Goal: Book appointment/travel/reservation

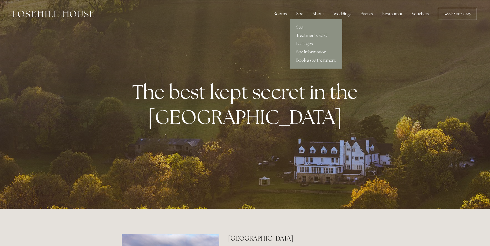
click at [307, 35] on link "Treatments 2025" at bounding box center [316, 36] width 52 height 8
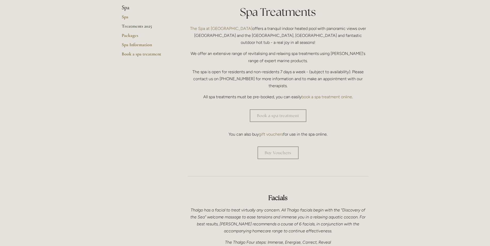
scroll to position [129, 0]
click at [328, 94] on link "book a spa treatment online" at bounding box center [326, 96] width 51 height 5
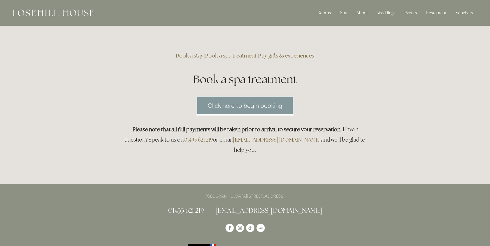
click at [252, 105] on link "Click here to begin booking" at bounding box center [245, 106] width 98 height 20
click at [328, 13] on div "Rooms" at bounding box center [324, 13] width 22 height 10
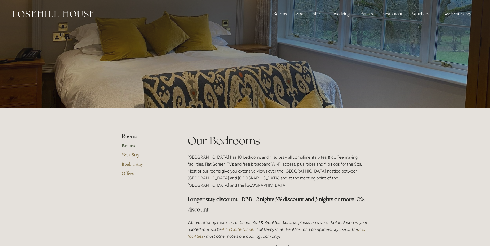
click at [127, 146] on link "Rooms" at bounding box center [146, 147] width 49 height 9
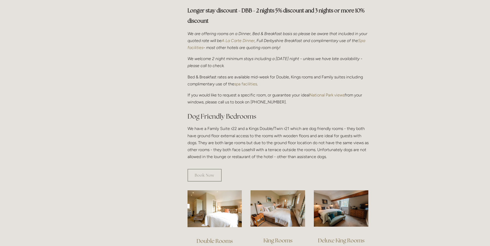
scroll to position [284, 0]
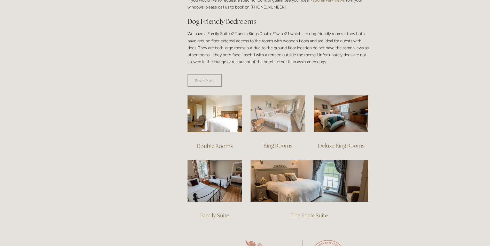
click at [273, 116] on img at bounding box center [278, 114] width 55 height 36
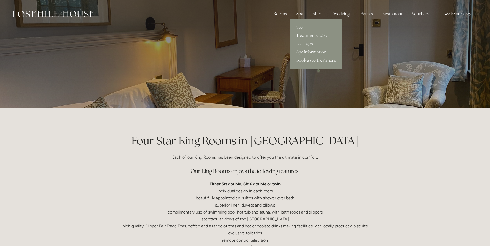
click at [299, 17] on div "Spa" at bounding box center [299, 14] width 15 height 10
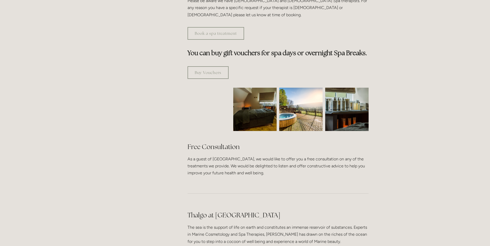
scroll to position [284, 0]
click at [343, 95] on img at bounding box center [346, 109] width 65 height 43
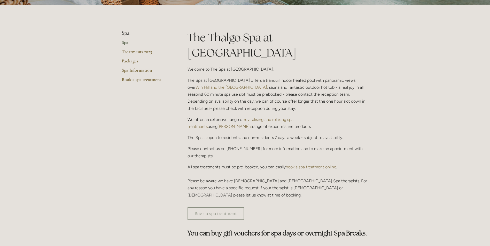
scroll to position [0, 0]
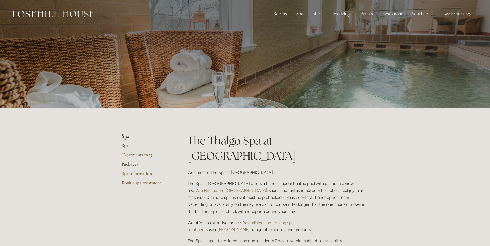
click at [134, 164] on link "Packages" at bounding box center [146, 165] width 49 height 9
